Goal: Information Seeking & Learning: Check status

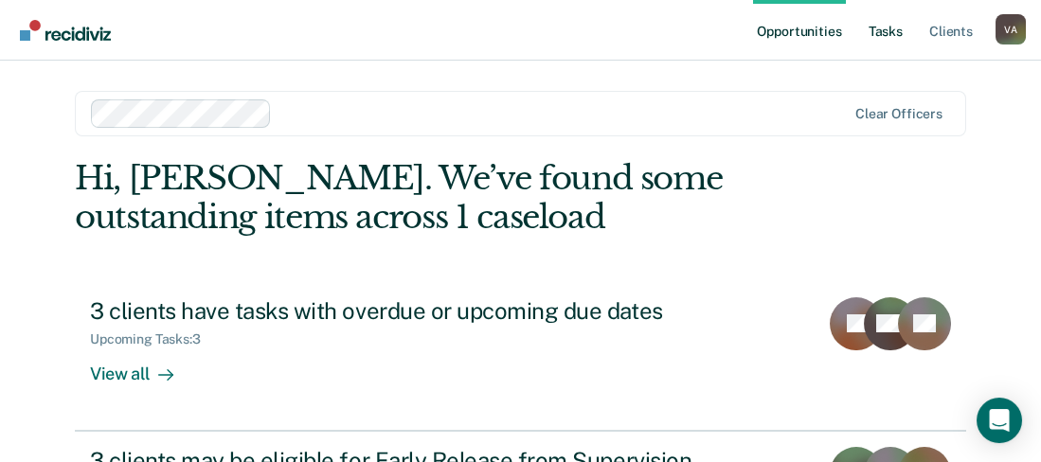
click at [876, 35] on link "Tasks" at bounding box center [886, 30] width 42 height 61
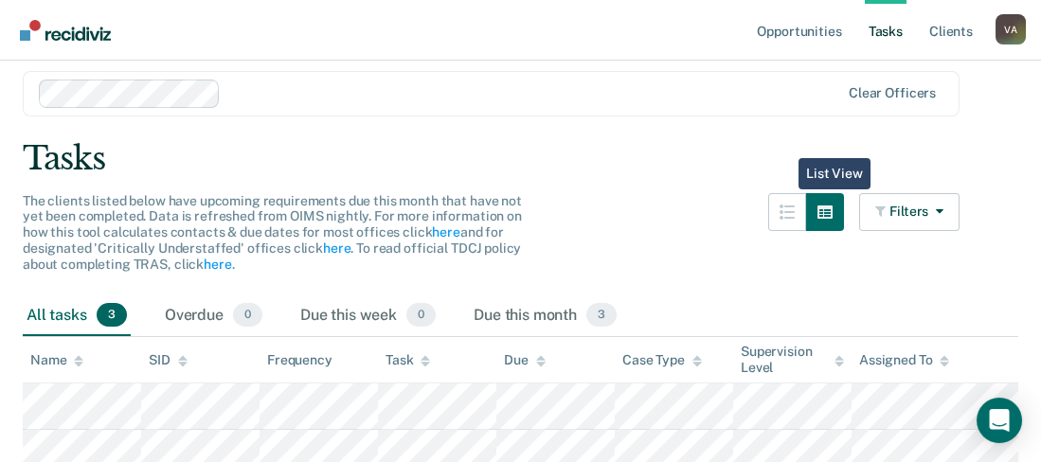
scroll to position [33, 0]
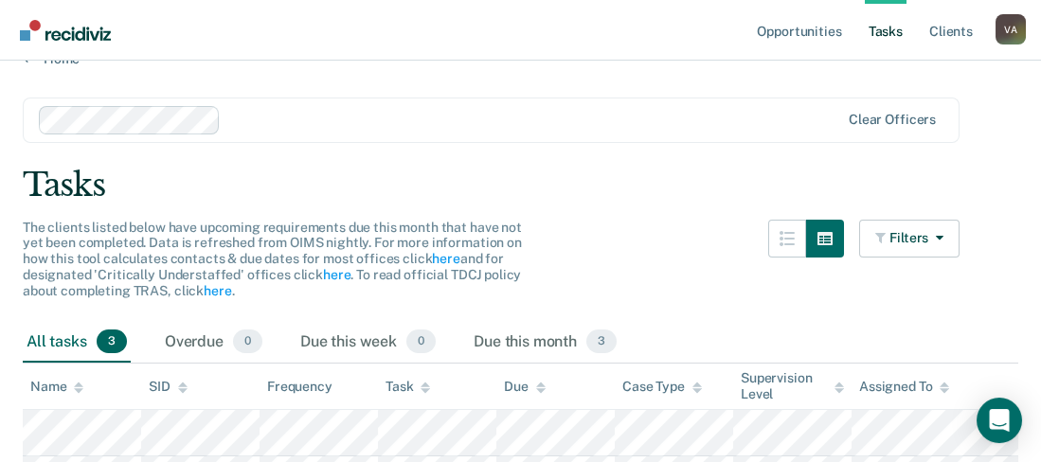
click at [897, 38] on link "Tasks" at bounding box center [886, 30] width 42 height 61
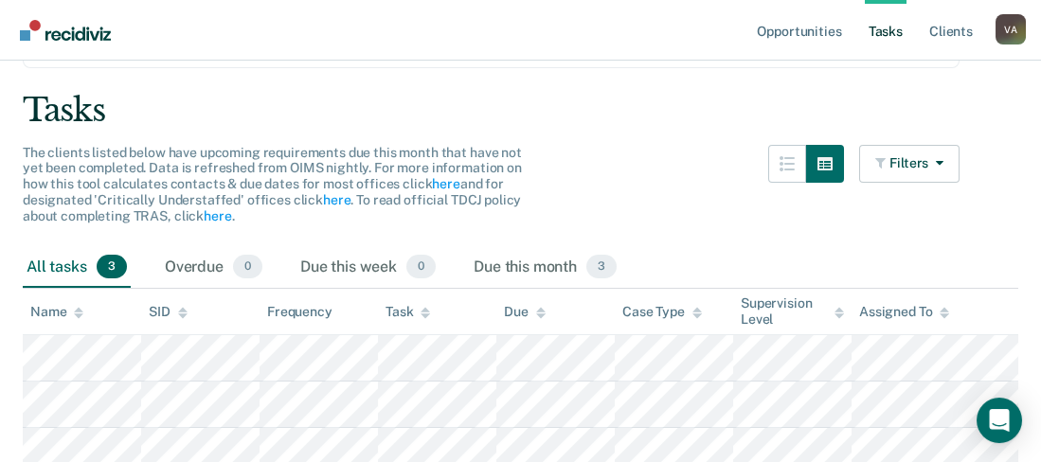
scroll to position [223, 0]
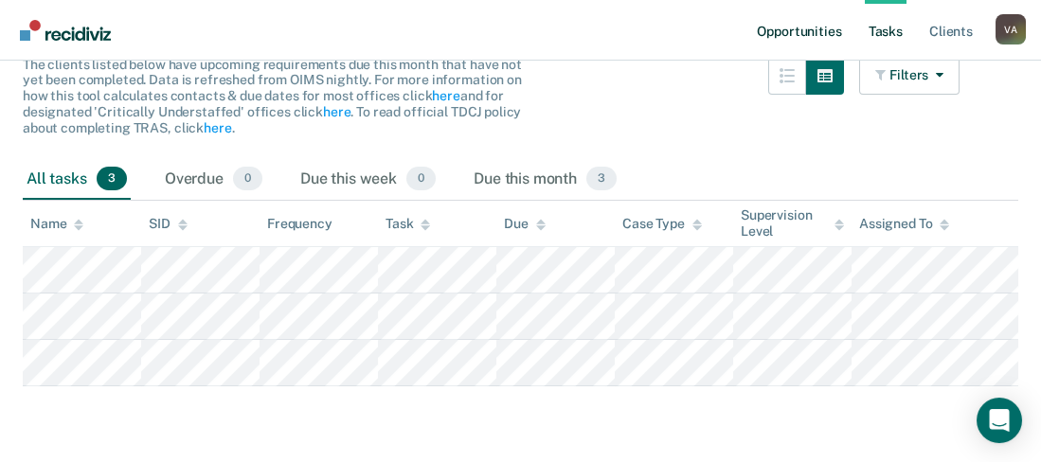
click at [816, 31] on link "Opportunities" at bounding box center [799, 30] width 92 height 61
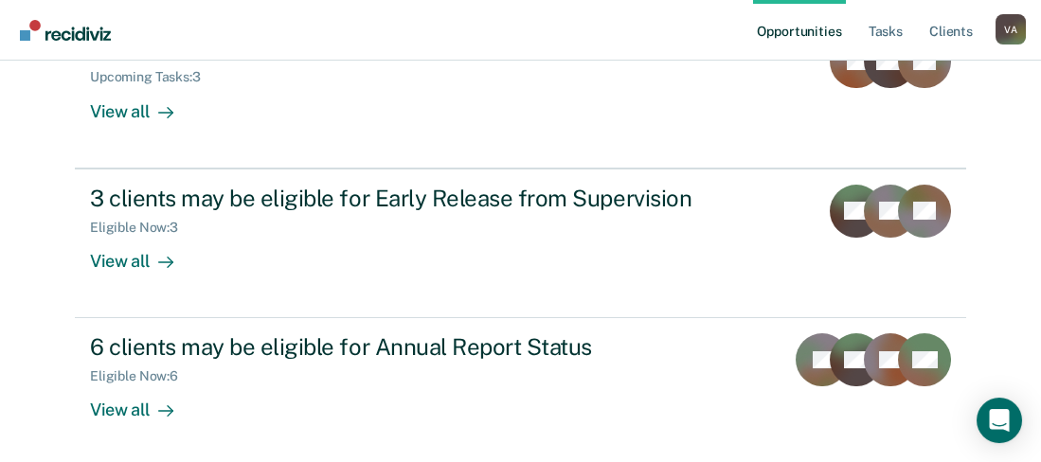
scroll to position [341, 0]
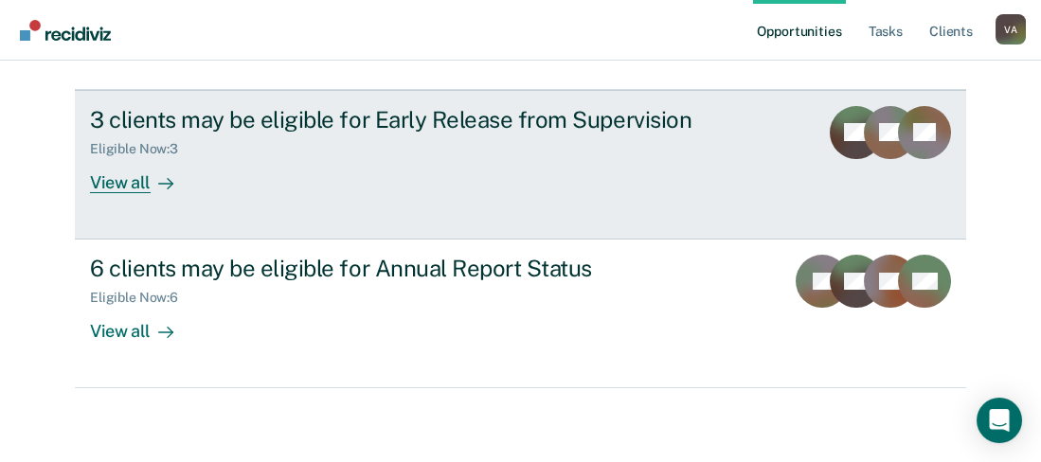
click at [111, 181] on div "View all" at bounding box center [143, 174] width 106 height 37
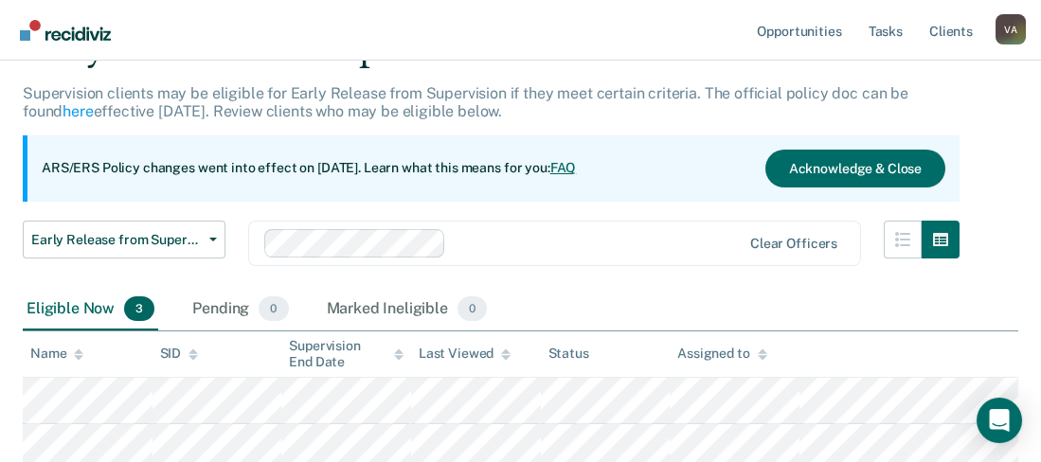
scroll to position [284, 0]
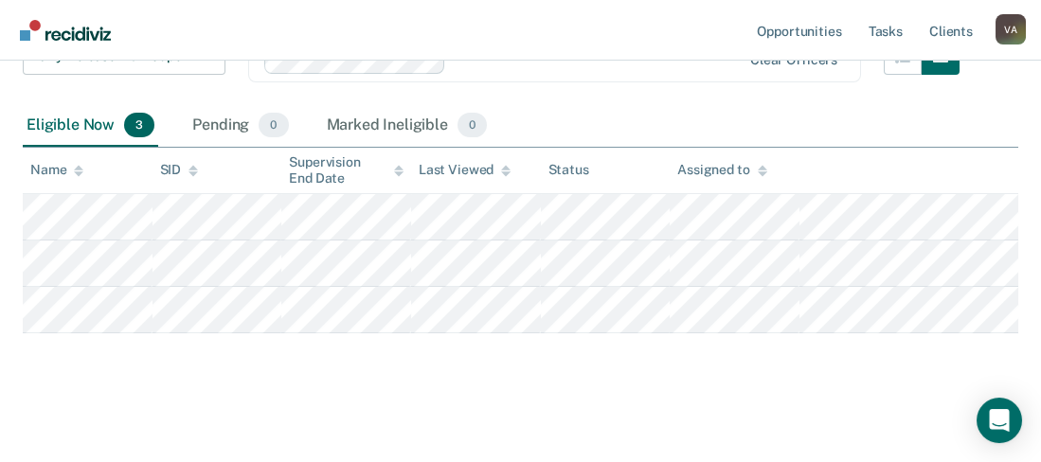
scroll to position [341, 0]
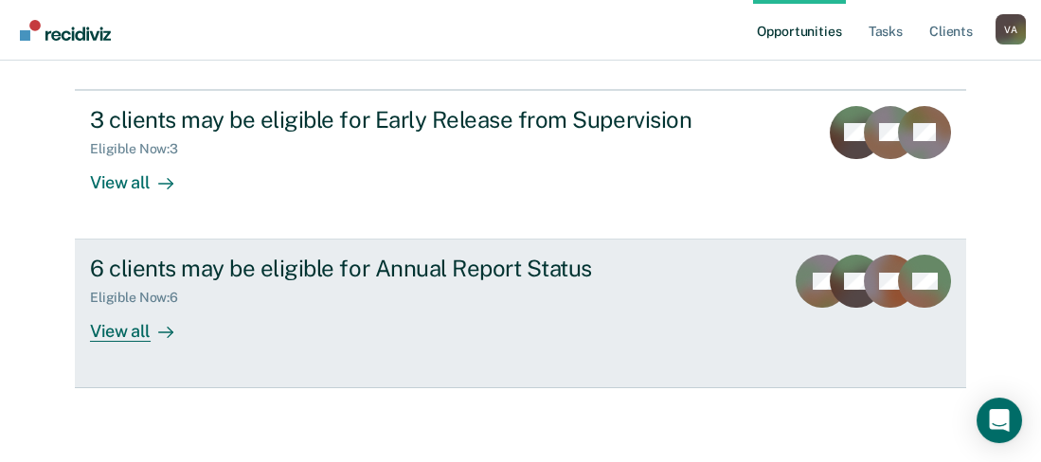
click at [129, 334] on div "View all" at bounding box center [143, 324] width 106 height 37
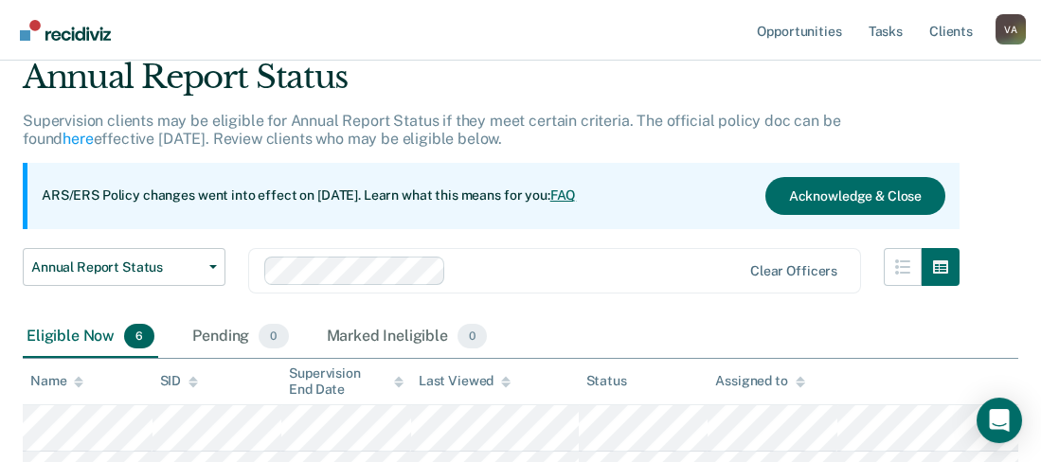
scroll to position [59, 0]
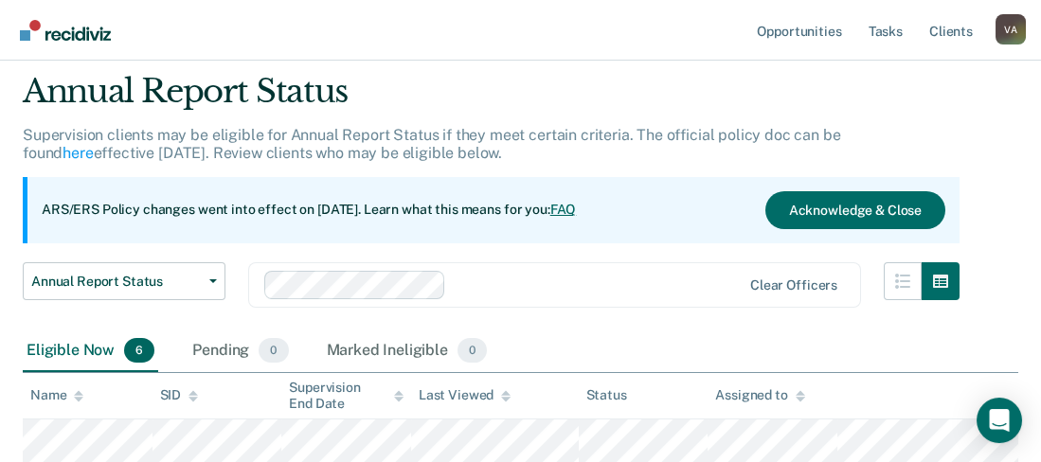
scroll to position [341, 0]
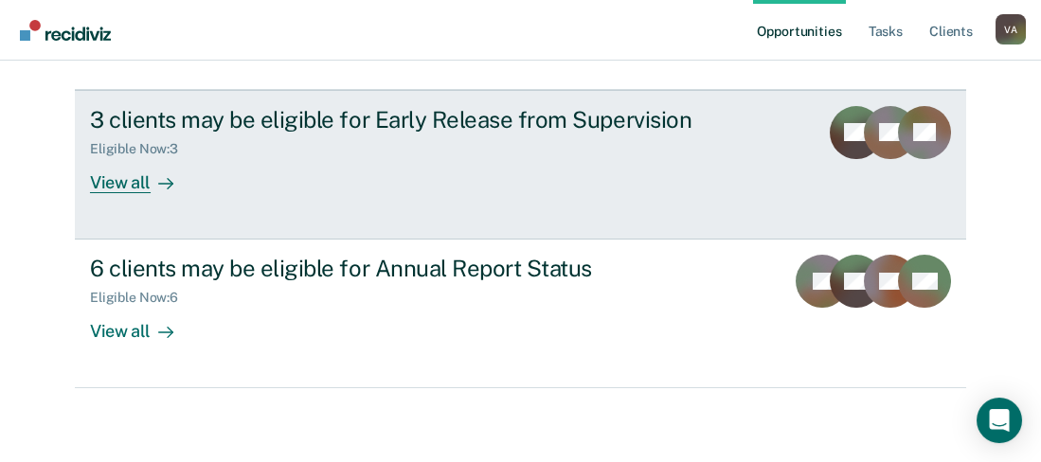
click at [120, 179] on div "View all" at bounding box center [143, 174] width 106 height 37
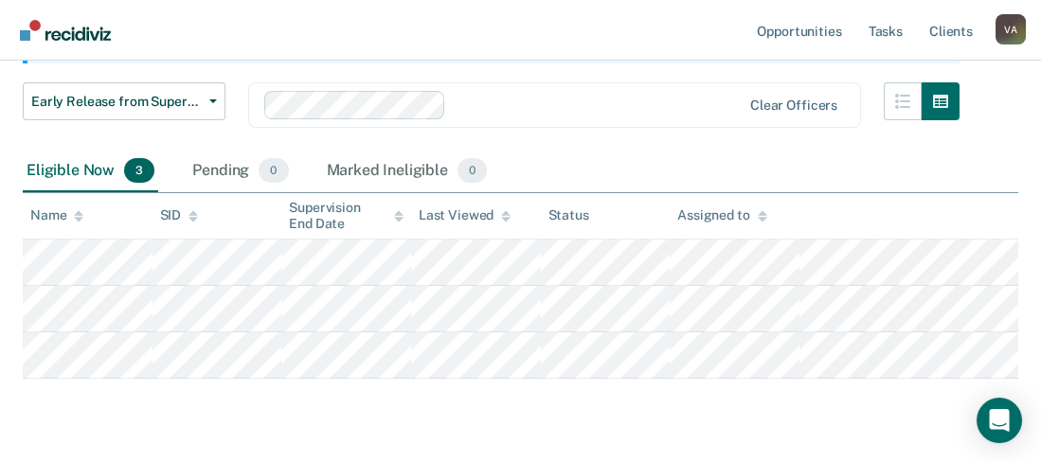
scroll to position [284, 0]
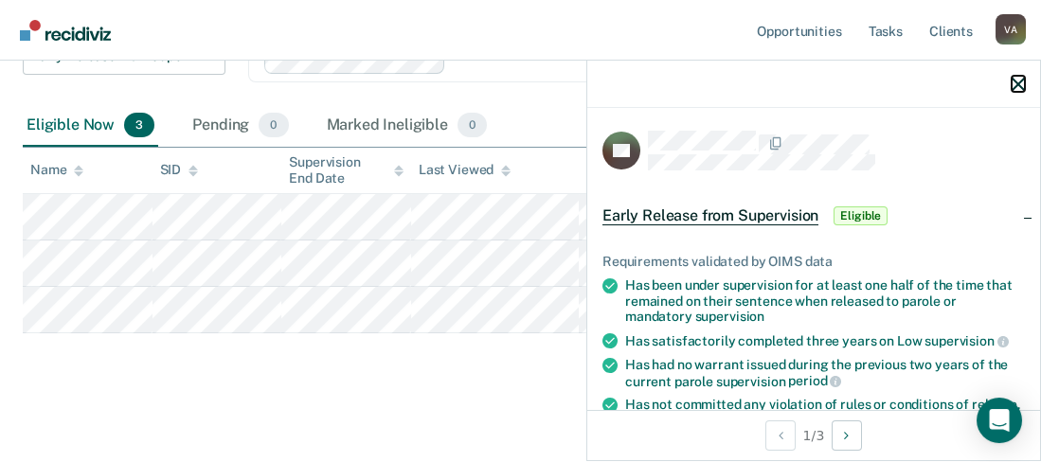
drag, startPoint x: 1021, startPoint y: 85, endPoint x: 976, endPoint y: 125, distance: 60.4
click at [1020, 84] on icon "button" at bounding box center [1018, 84] width 13 height 13
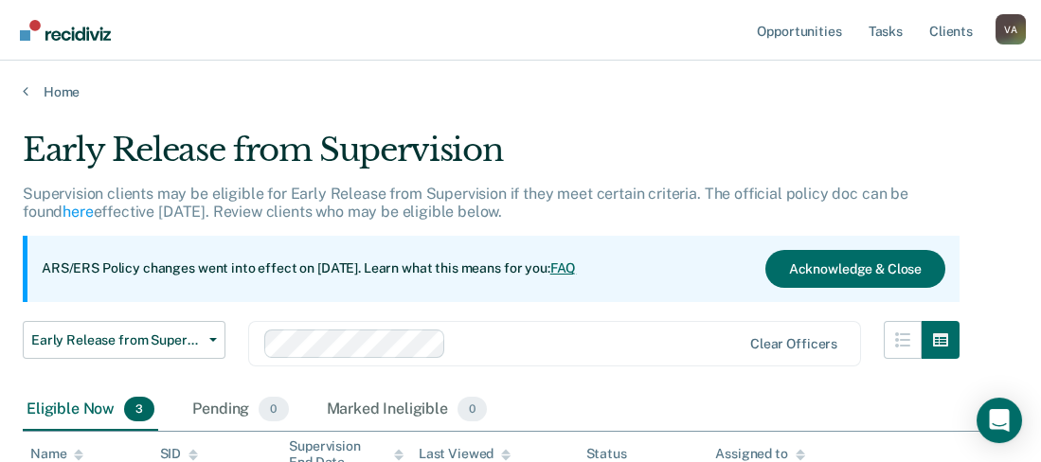
scroll to position [190, 0]
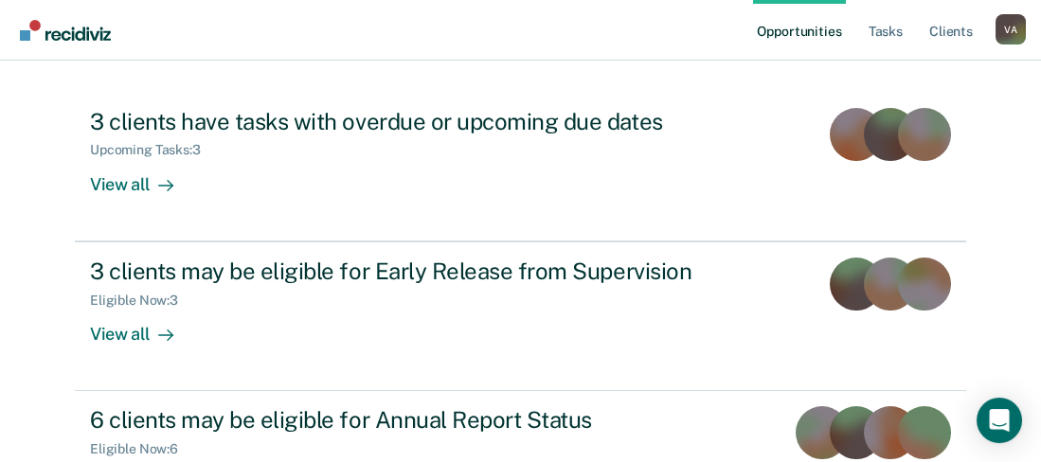
scroll to position [341, 0]
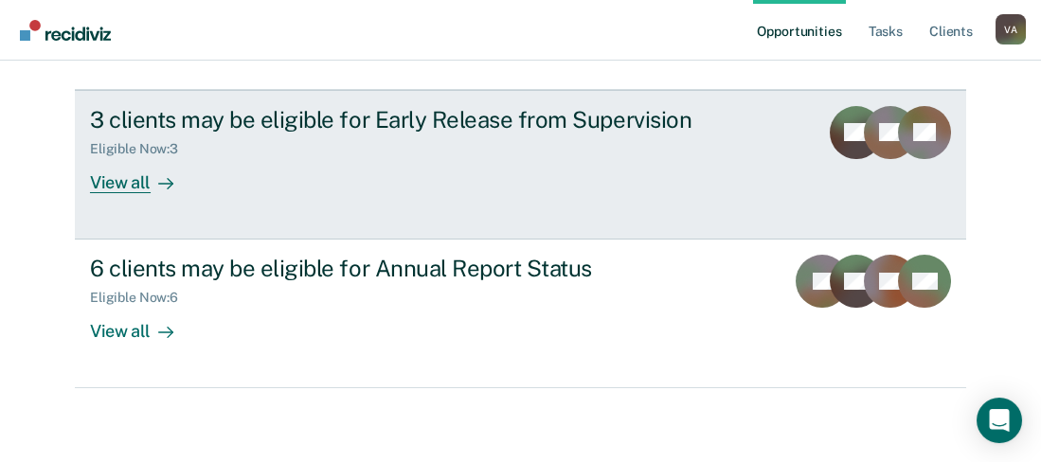
click at [158, 179] on icon at bounding box center [165, 183] width 15 height 15
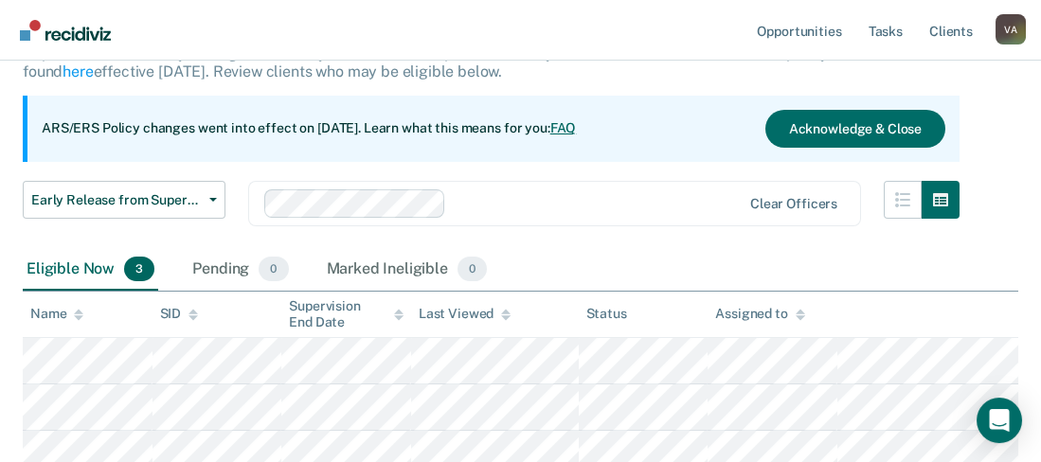
scroll to position [284, 0]
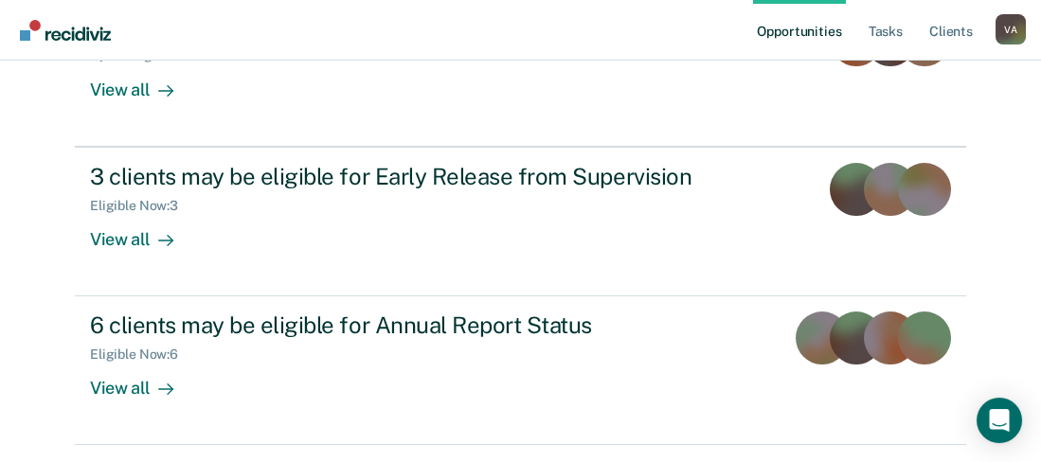
scroll to position [341, 0]
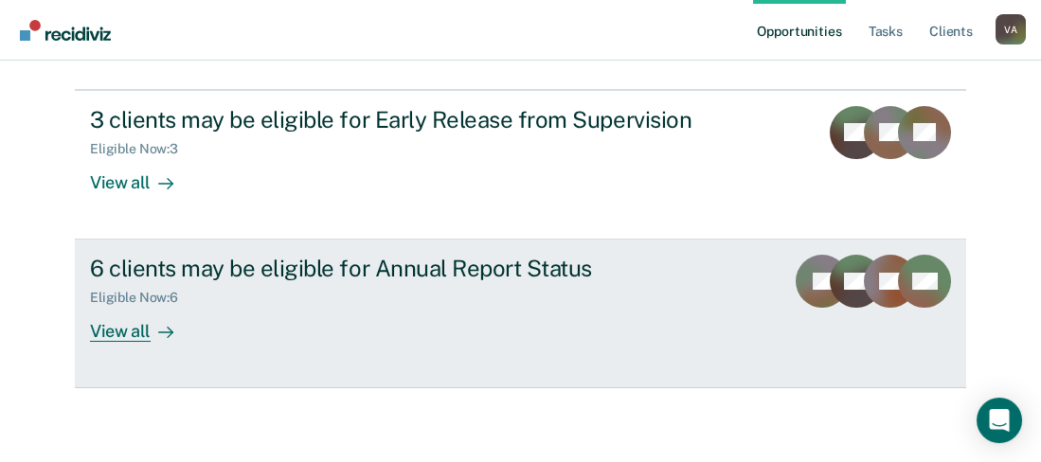
click at [118, 332] on div "View all" at bounding box center [143, 324] width 106 height 37
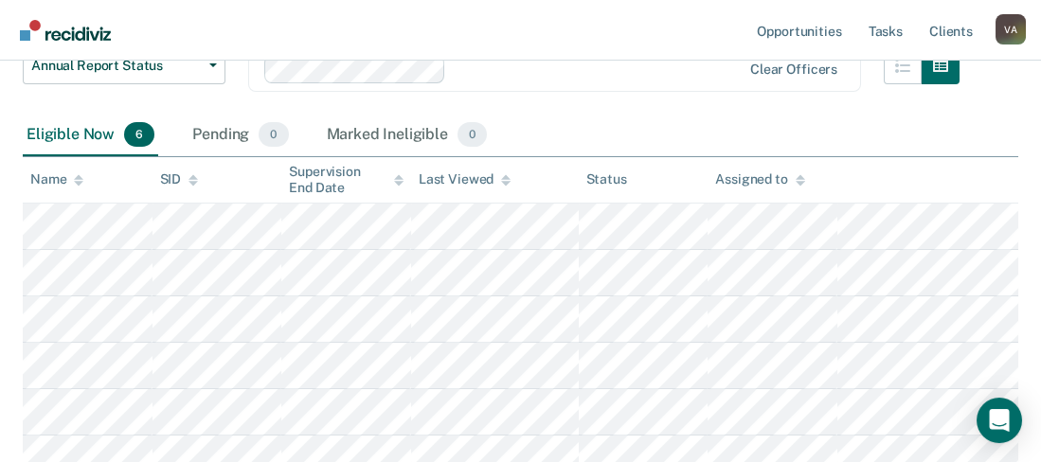
scroll to position [248, 0]
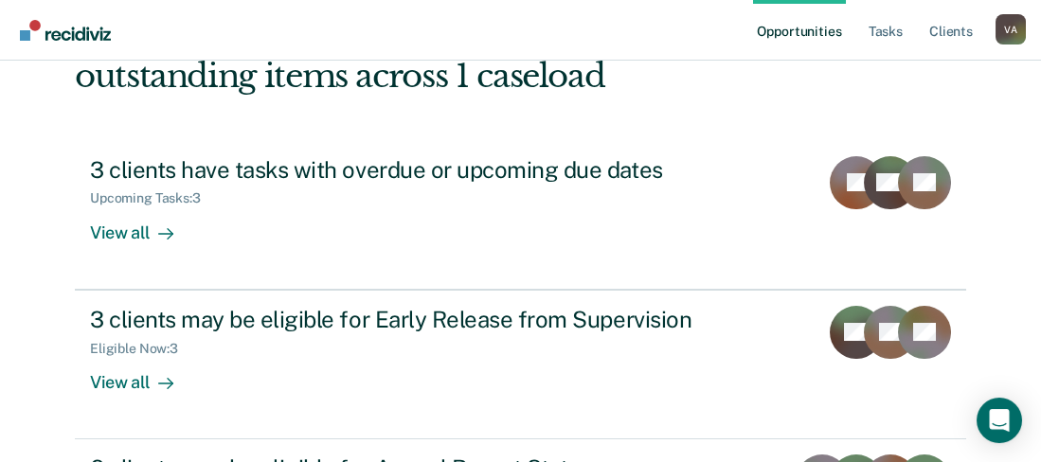
scroll to position [265, 0]
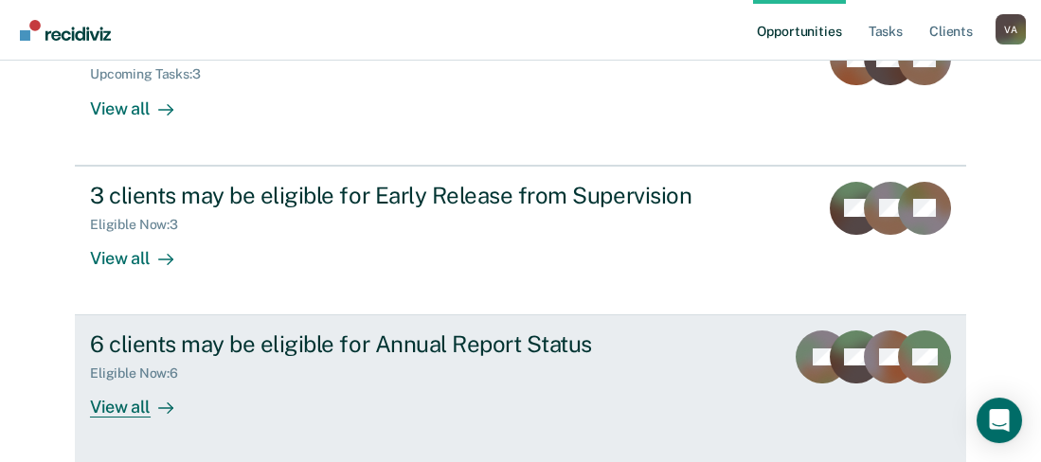
click at [118, 404] on div "View all" at bounding box center [143, 400] width 106 height 37
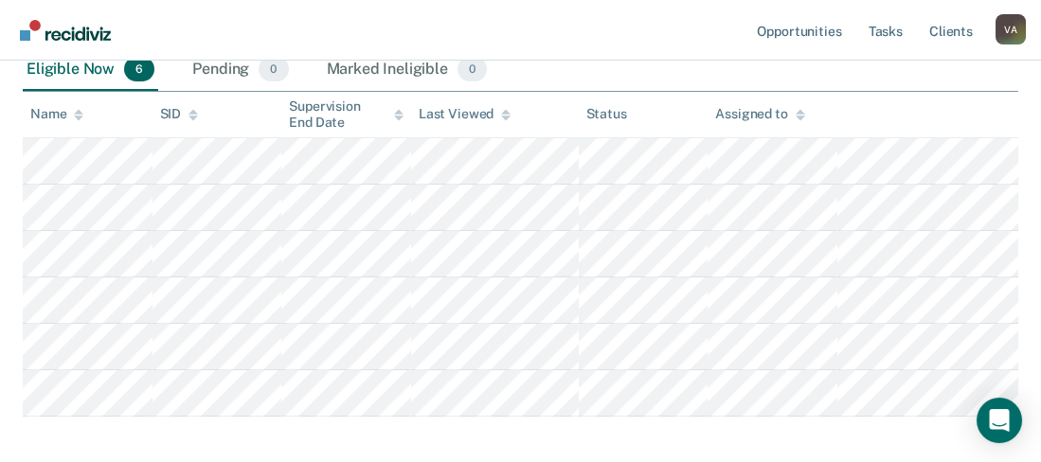
scroll to position [379, 0]
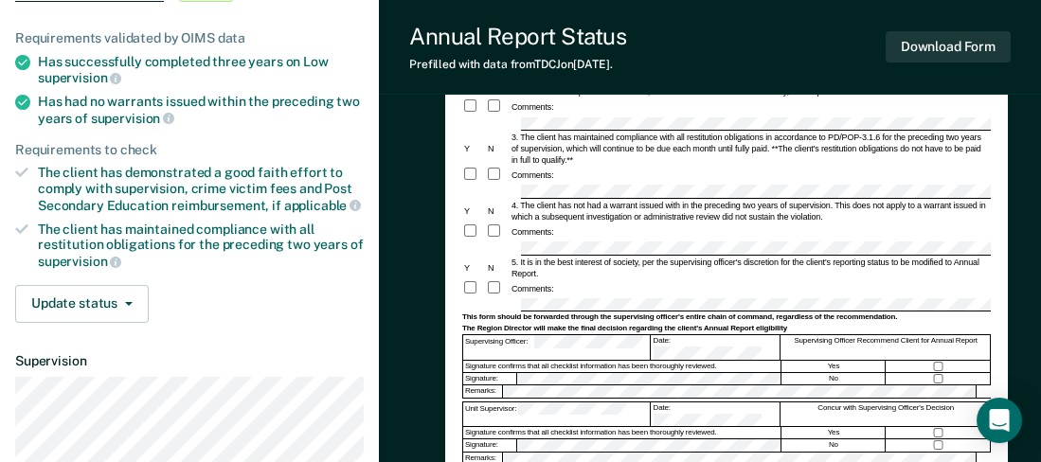
scroll to position [190, 0]
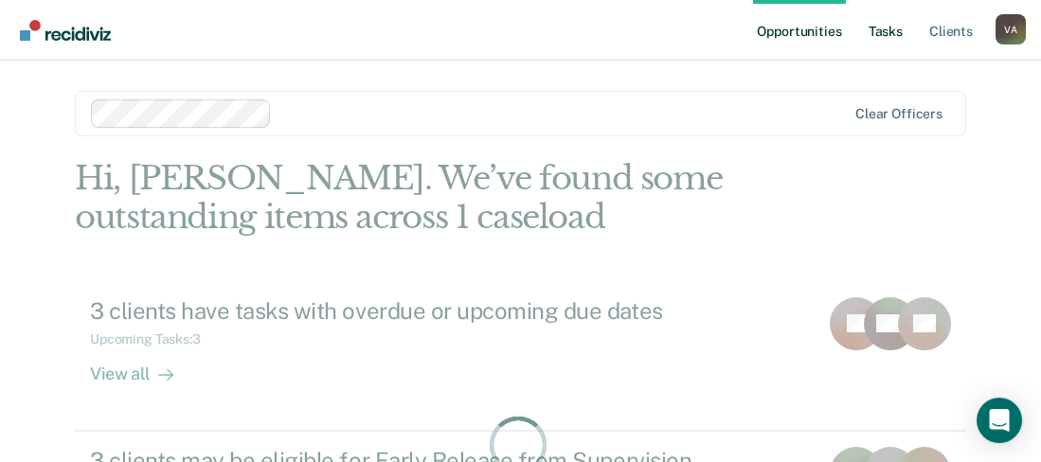
click at [890, 30] on link "Tasks" at bounding box center [886, 30] width 42 height 61
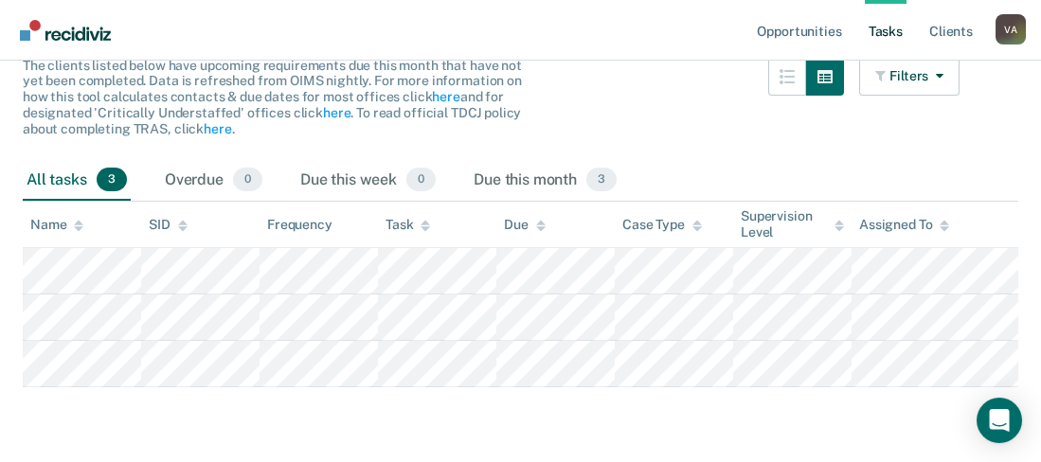
scroll to position [223, 0]
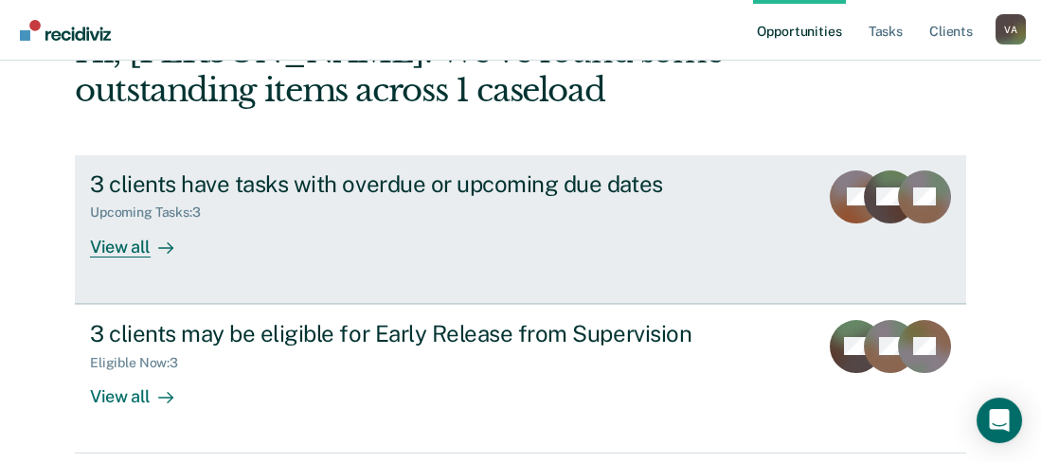
scroll to position [284, 0]
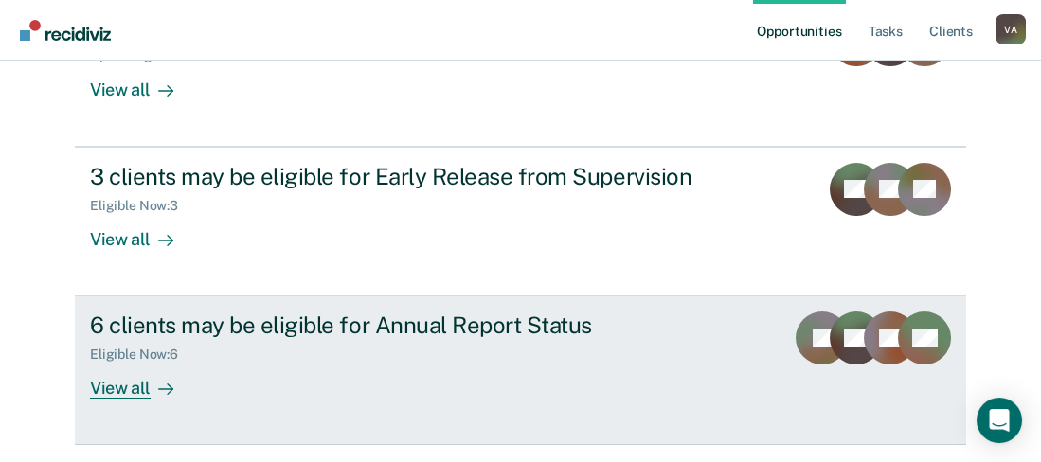
click at [113, 388] on div "View all" at bounding box center [143, 381] width 106 height 37
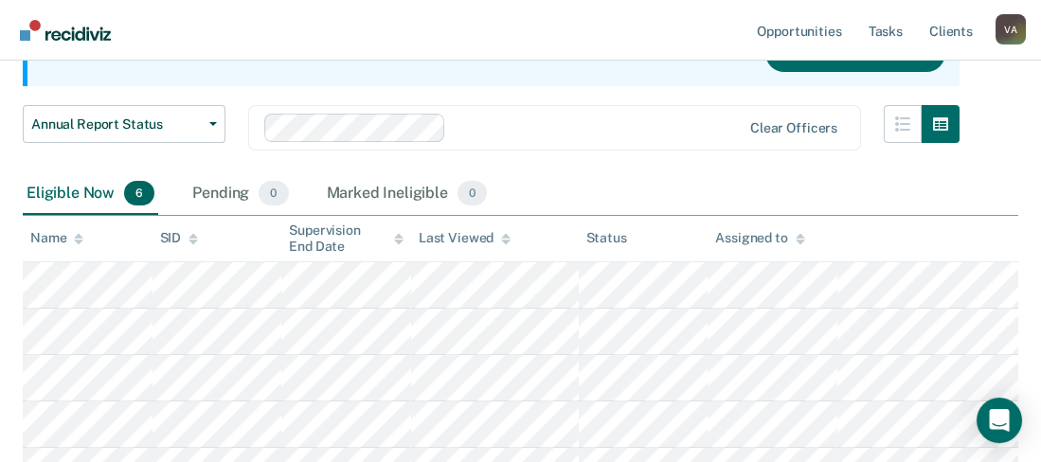
scroll to position [68, 0]
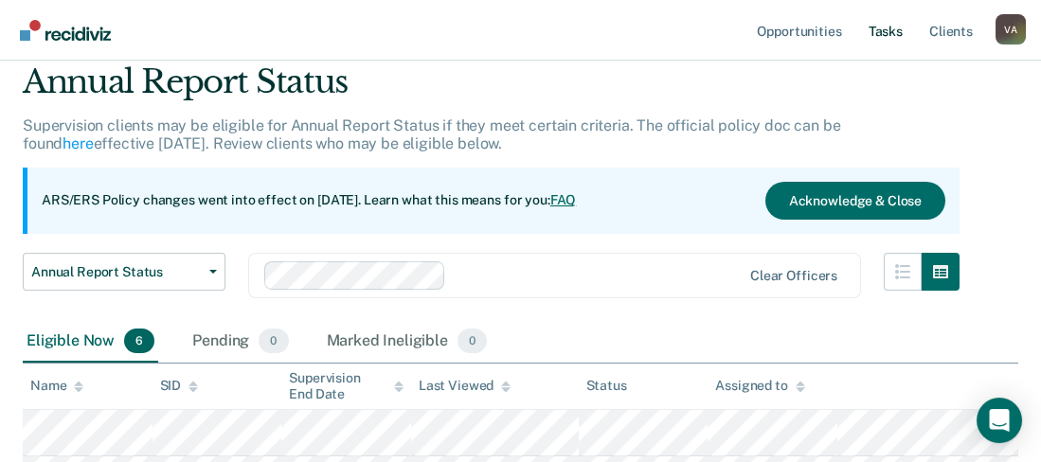
click at [888, 33] on link "Tasks" at bounding box center [886, 30] width 42 height 61
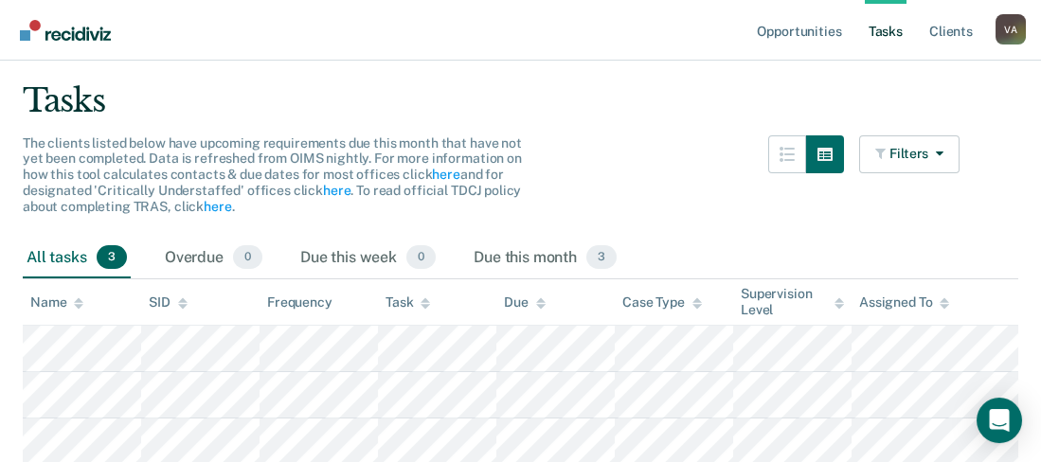
scroll to position [190, 0]
